Goal: Navigation & Orientation: Find specific page/section

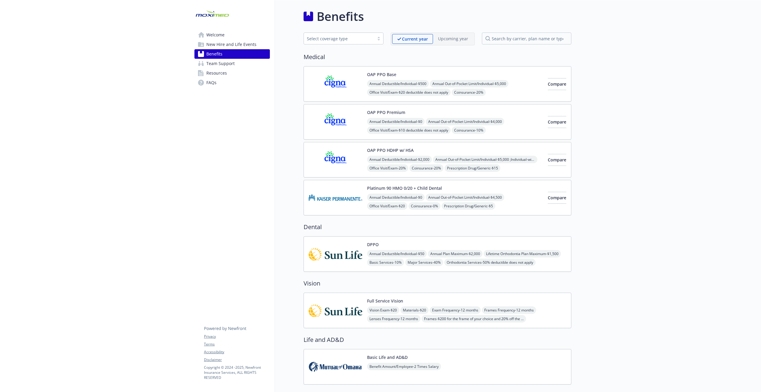
click at [213, 34] on span "Welcome" at bounding box center [215, 35] width 18 height 10
